Goal: Information Seeking & Learning: Understand process/instructions

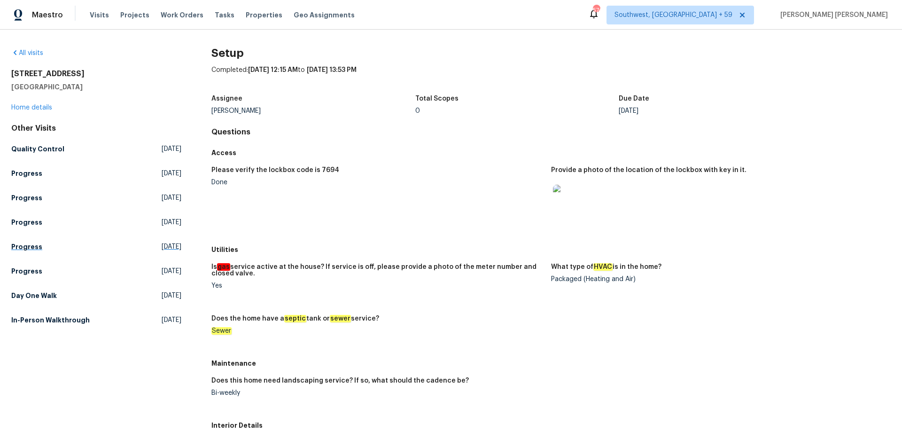
scroll to position [132, 0]
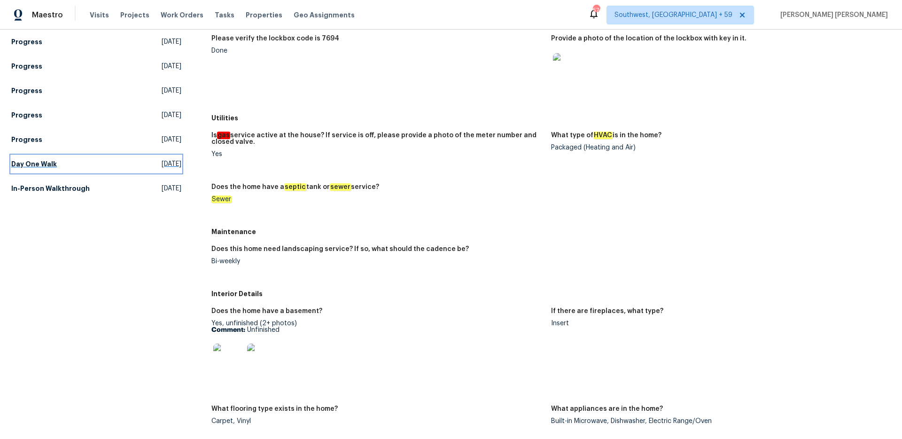
click at [51, 160] on h5 "Day One Walk" at bounding box center [34, 163] width 46 height 9
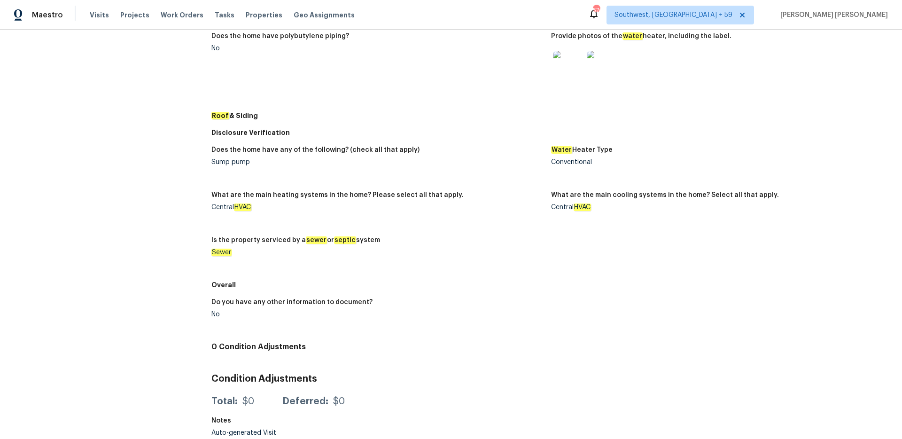
scroll to position [276, 0]
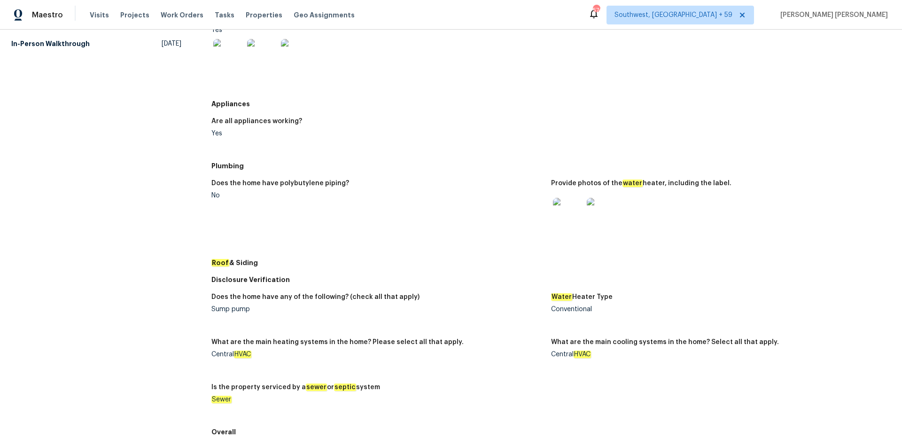
click at [575, 210] on img at bounding box center [568, 213] width 30 height 30
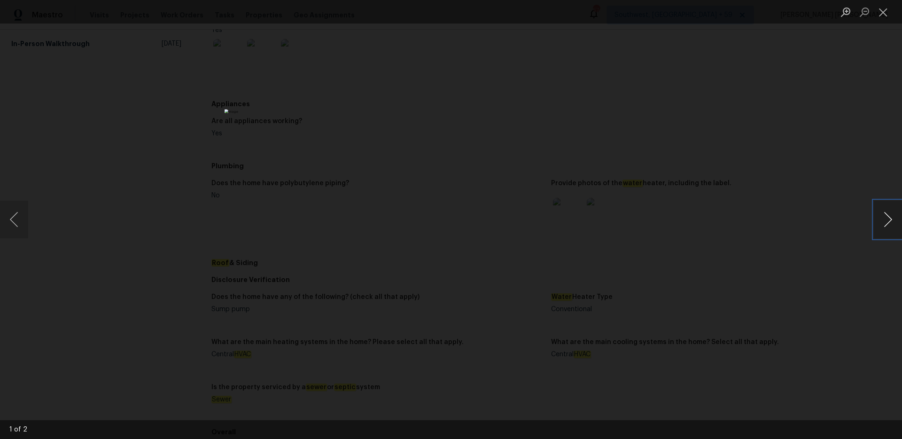
click at [886, 220] on button "Next image" at bounding box center [888, 220] width 28 height 38
click at [887, 220] on button "Next image" at bounding box center [888, 220] width 28 height 38
click at [412, 223] on img "Lightbox" at bounding box center [451, 219] width 453 height 220
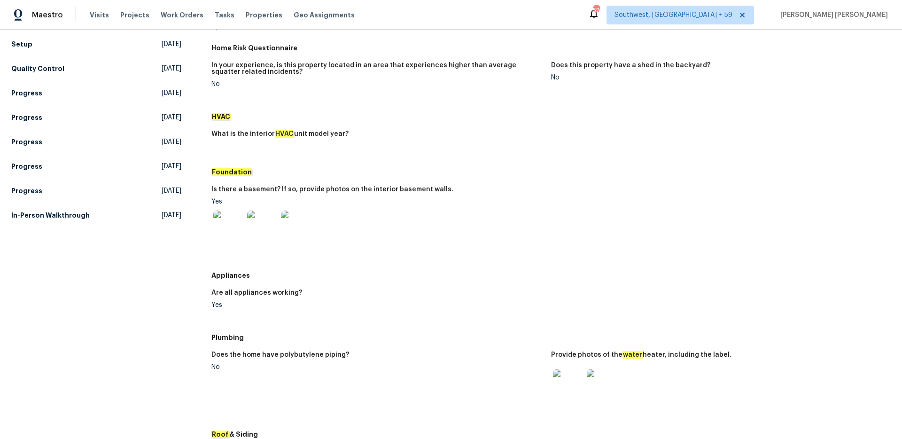
scroll to position [15, 0]
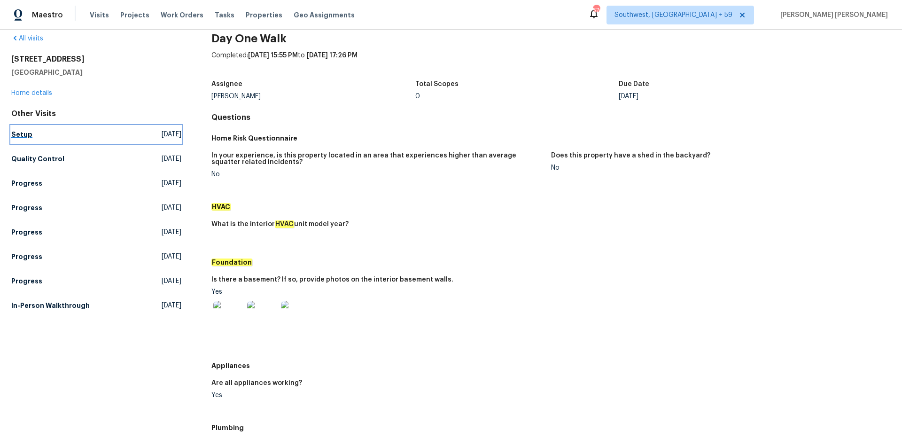
click at [27, 135] on h5 "Setup" at bounding box center [21, 134] width 21 height 9
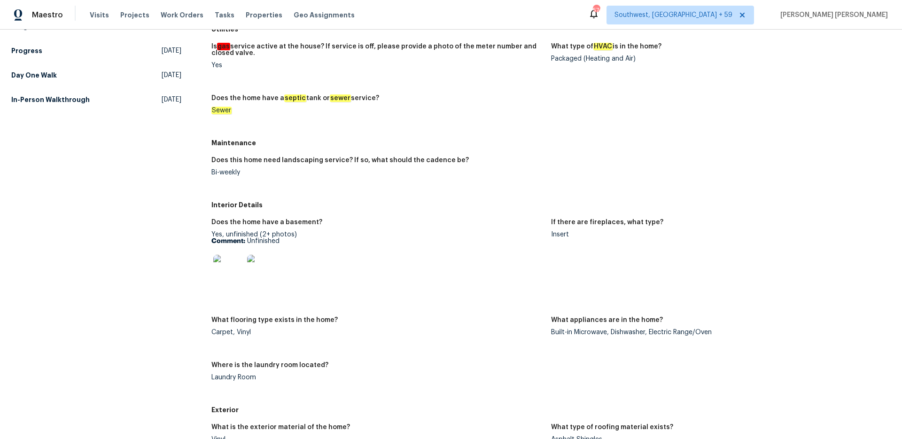
scroll to position [217, 0]
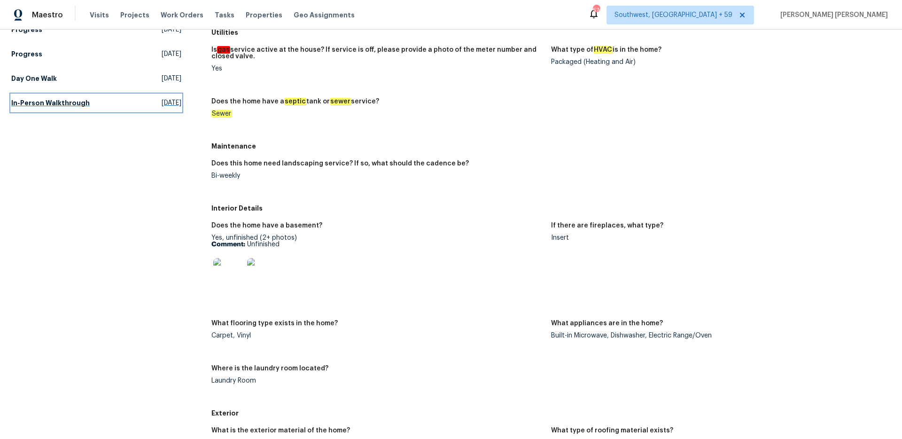
click at [65, 100] on h5 "In-Person Walkthrough" at bounding box center [50, 102] width 78 height 9
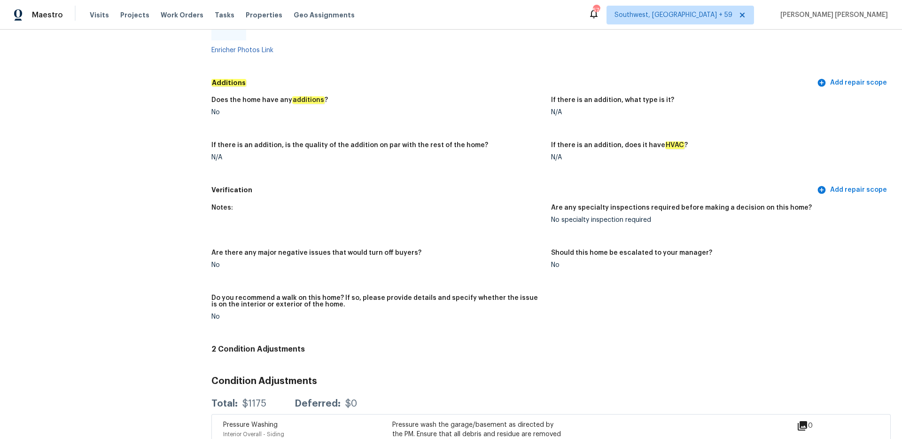
scroll to position [1959, 0]
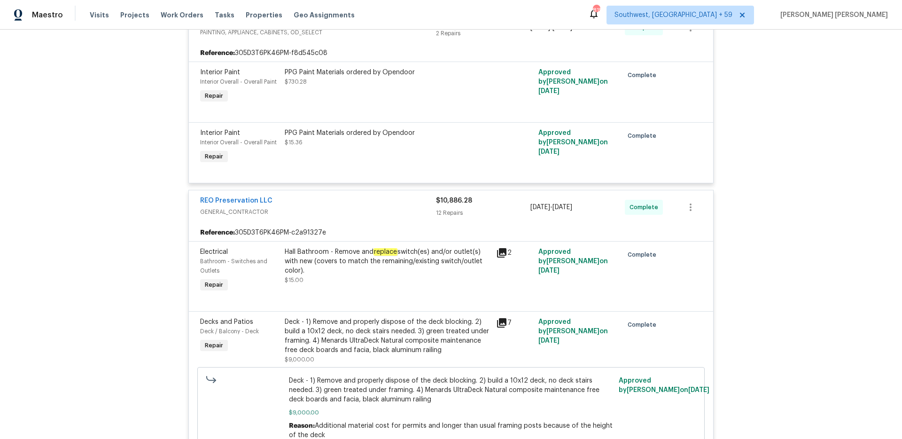
scroll to position [361, 0]
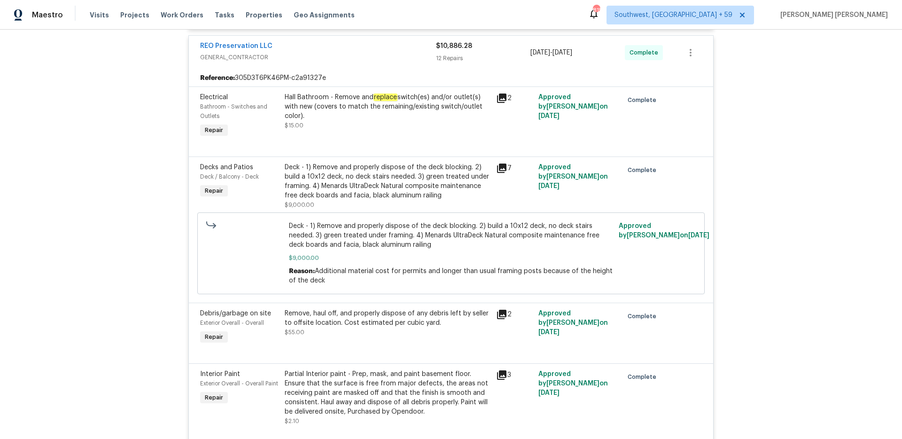
click at [362, 190] on div "Deck - 1) Remove and properly dispose of the deck blocking. 2) build a 10x12 de…" at bounding box center [388, 182] width 206 height 38
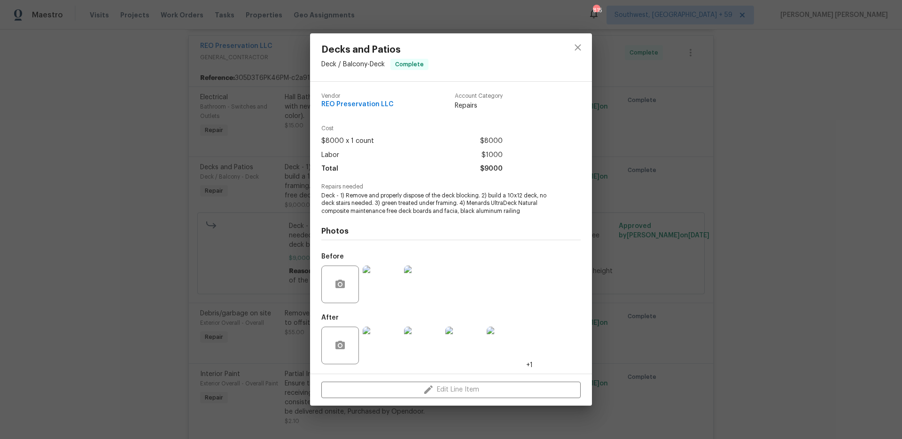
click at [378, 349] on img at bounding box center [382, 346] width 38 height 38
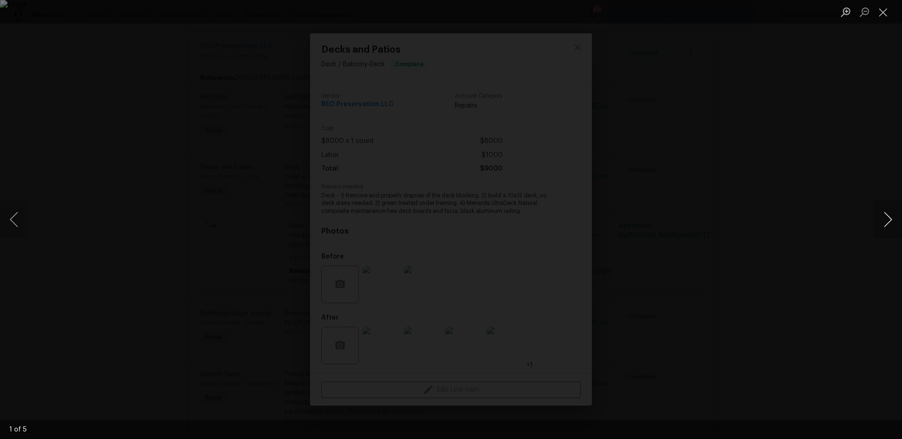
click at [889, 226] on button "Next image" at bounding box center [888, 220] width 28 height 38
click at [109, 107] on div "Lightbox" at bounding box center [451, 219] width 902 height 439
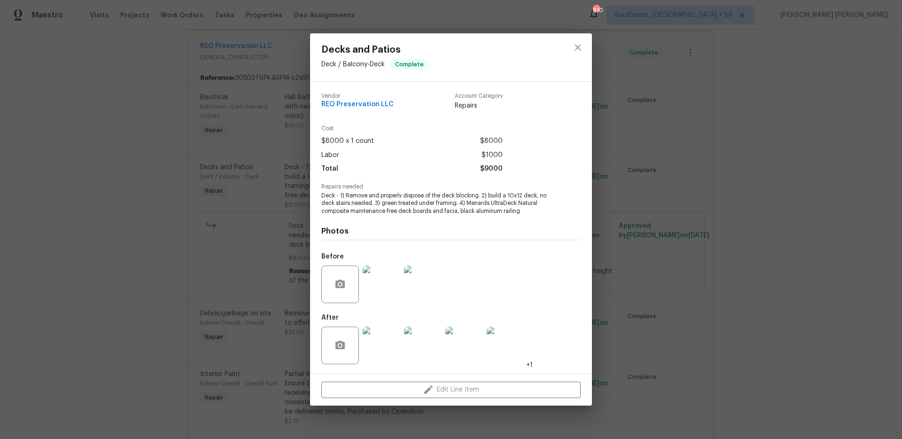
click at [109, 107] on div "Decks and Patios Deck / Balcony - Deck Complete Vendor REO Preservation LLC Acc…" at bounding box center [451, 219] width 902 height 439
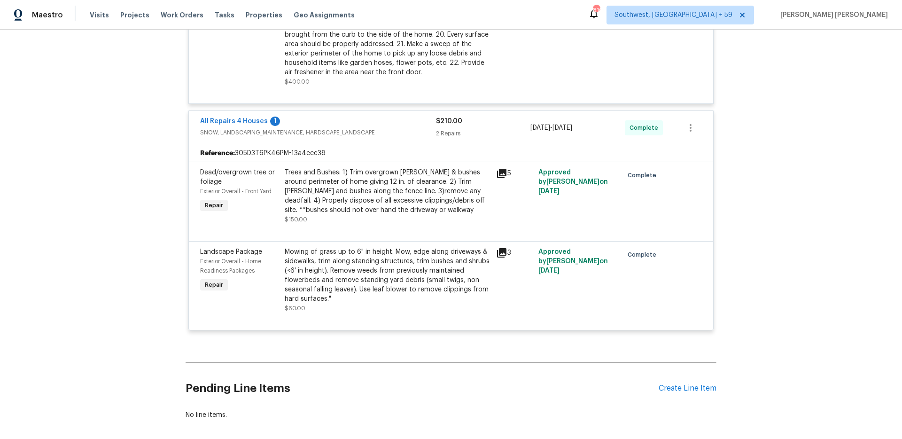
scroll to position [2146, 0]
